Goal: Obtain resource: Download file/media

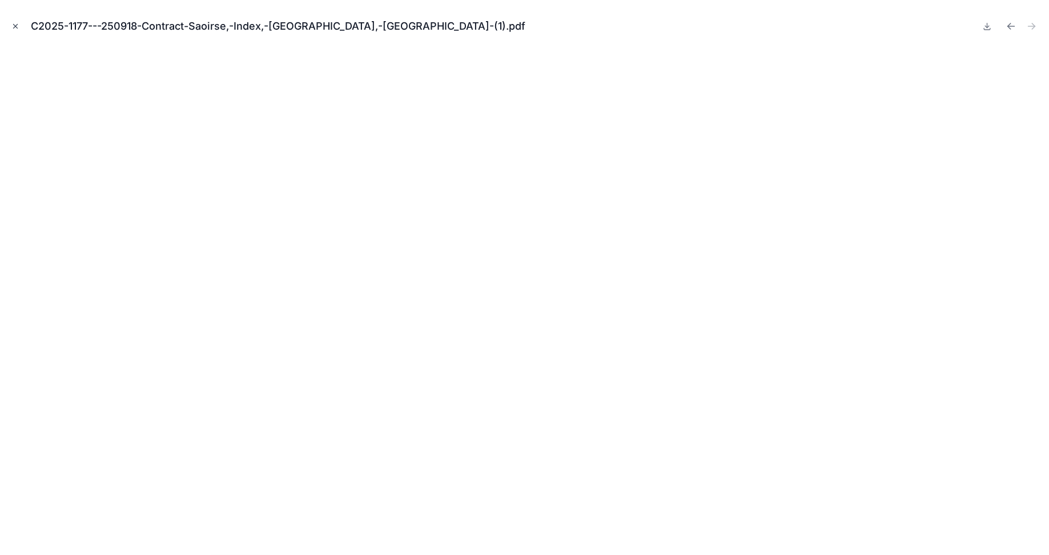
click at [14, 26] on icon "Close modal" at bounding box center [15, 26] width 8 height 8
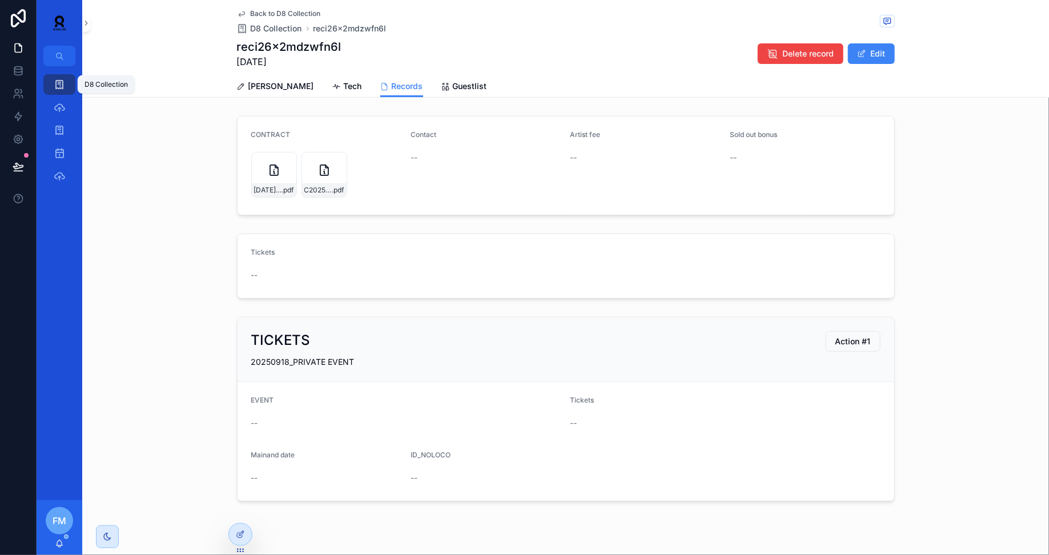
click at [61, 80] on icon "scrollable content" at bounding box center [59, 84] width 11 height 11
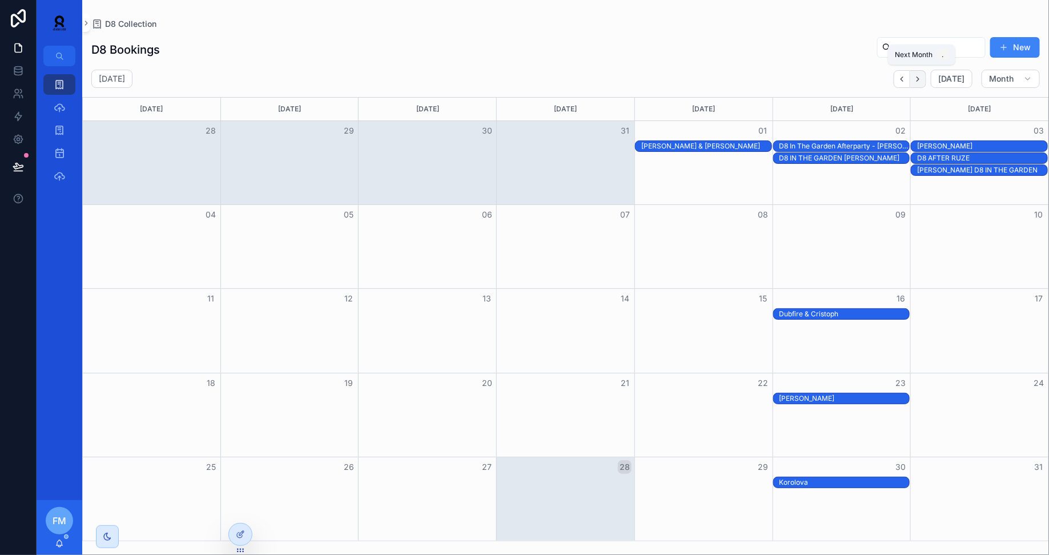
click at [926, 77] on button "Next" at bounding box center [918, 79] width 16 height 18
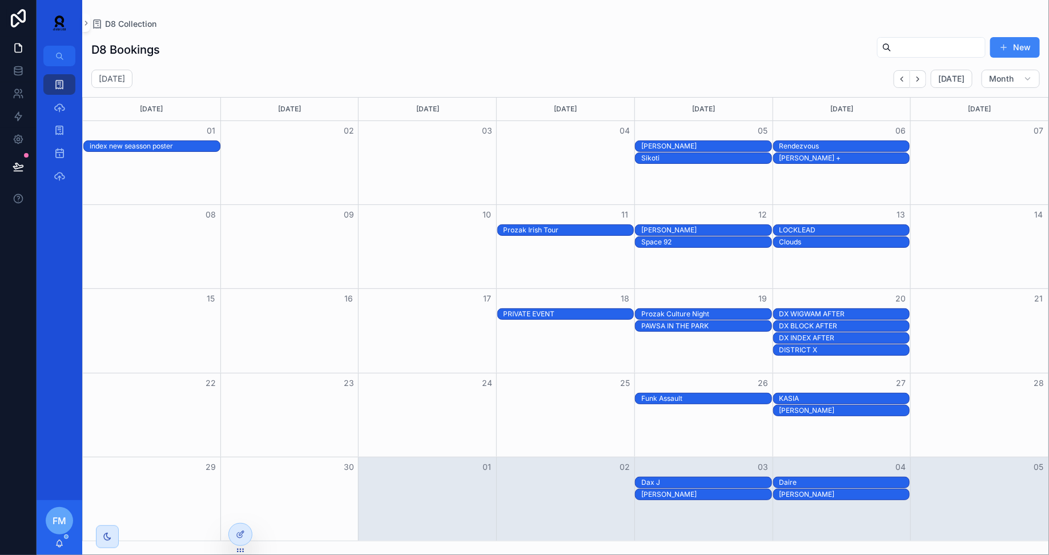
click at [826, 335] on div "DX INDEX AFTER" at bounding box center [844, 337] width 130 height 9
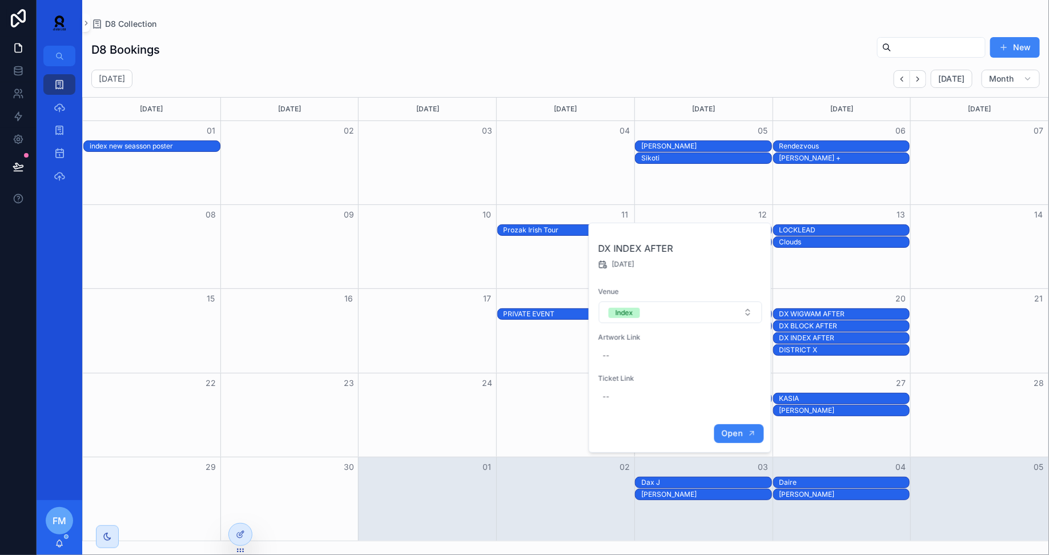
click at [735, 424] on button "Open" at bounding box center [739, 433] width 50 height 19
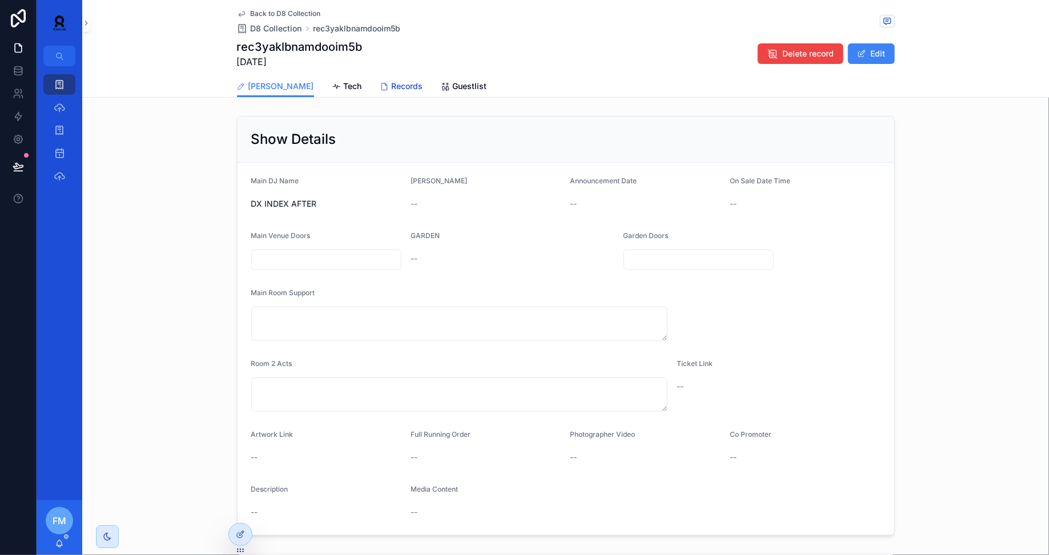
click at [392, 83] on span "Records" at bounding box center [407, 85] width 31 height 11
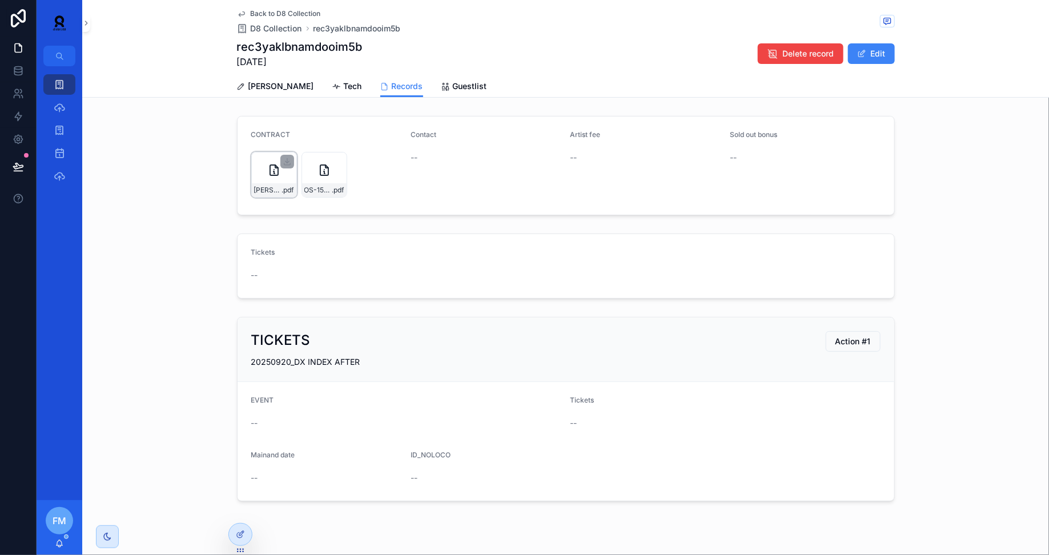
click at [262, 171] on div "[PERSON_NAME]---20.09.2025---Index---Contract-(2)-(2) .pdf" at bounding box center [274, 175] width 46 height 46
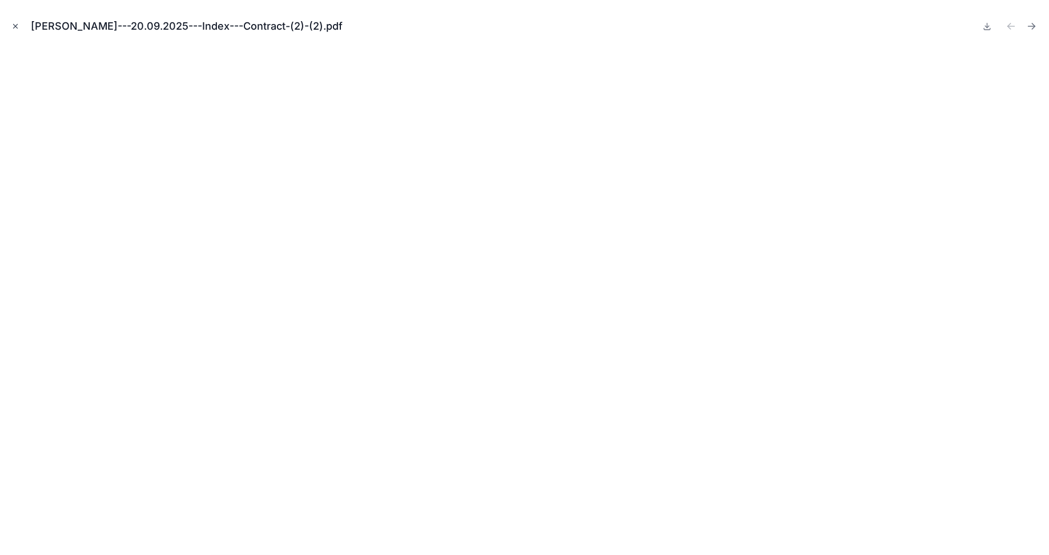
click at [13, 25] on icon "Close modal" at bounding box center [15, 26] width 8 height 8
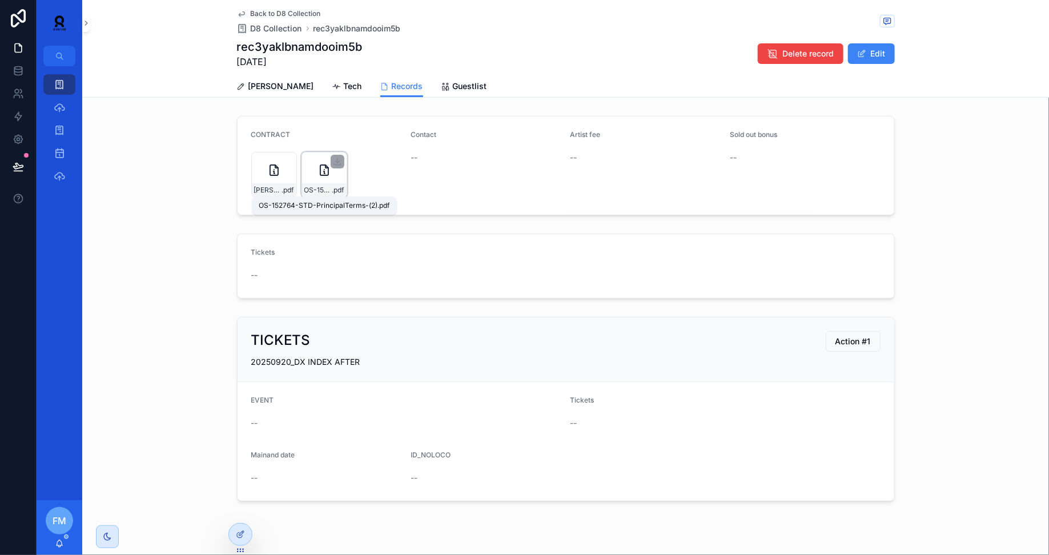
click at [326, 192] on span "OS-152764-STD-PrincipalTerms-(2)" at bounding box center [318, 190] width 28 height 9
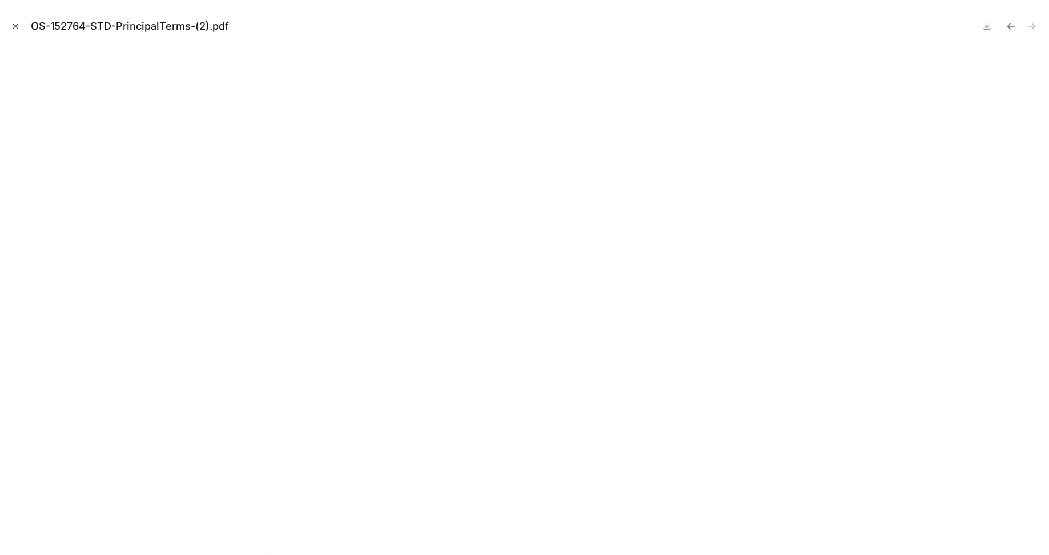
click at [11, 30] on button "Close modal" at bounding box center [15, 26] width 13 height 13
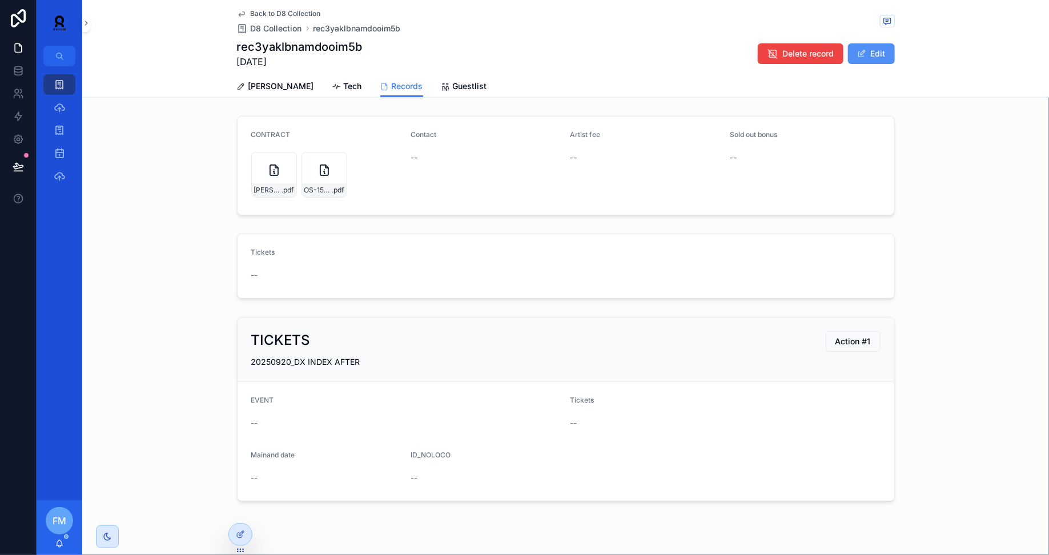
click at [879, 53] on button "Edit" at bounding box center [871, 53] width 47 height 21
